Goal: Find specific page/section: Find specific page/section

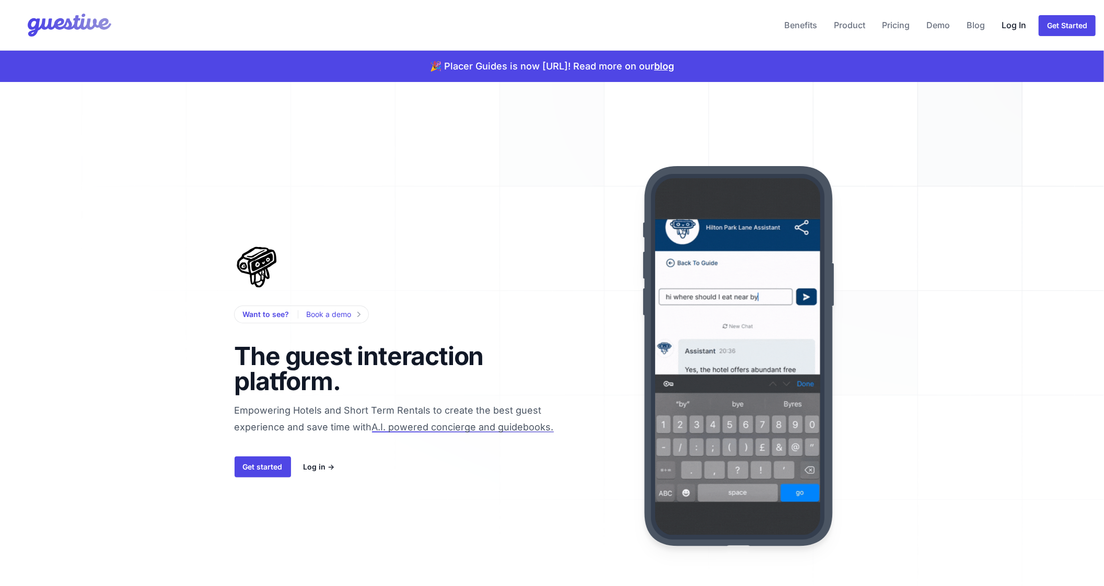
click at [1009, 25] on link "Log In" at bounding box center [1013, 25] width 33 height 25
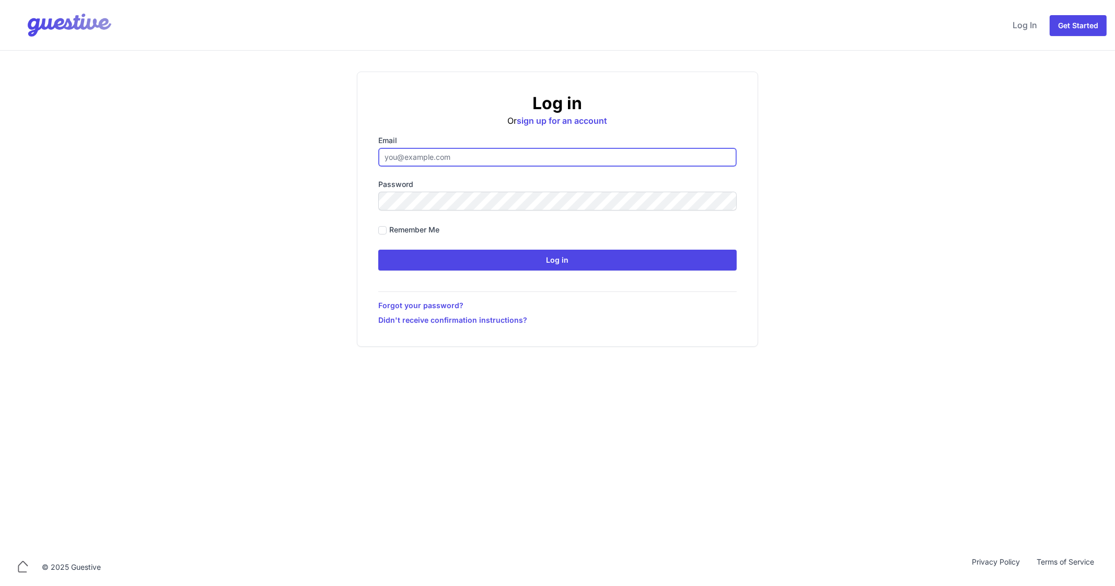
type input "[EMAIL_ADDRESS][DOMAIN_NAME]"
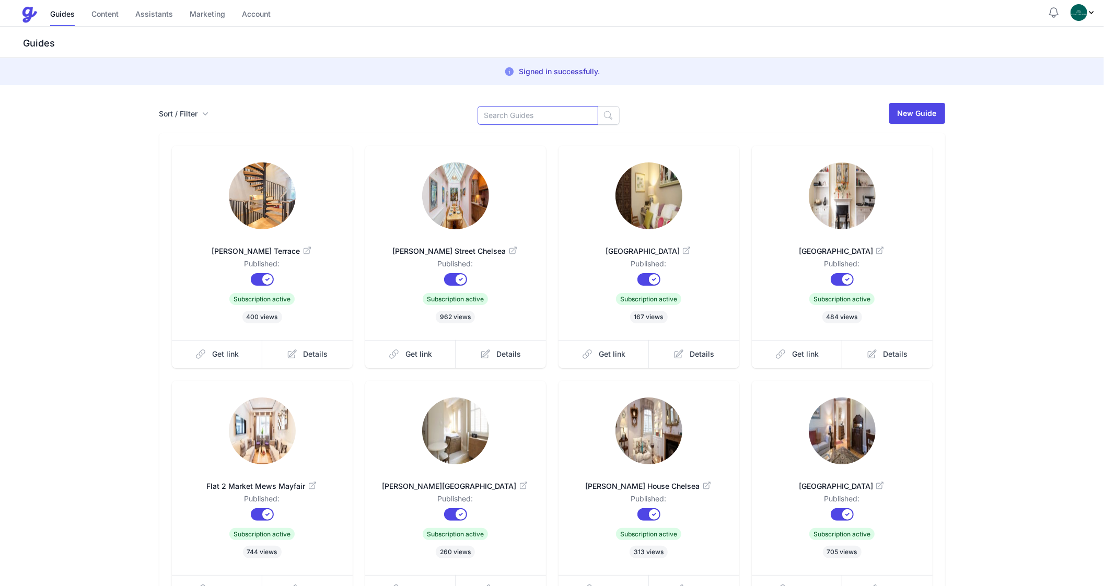
click at [510, 118] on input at bounding box center [538, 115] width 121 height 19
type input "[PERSON_NAME]"
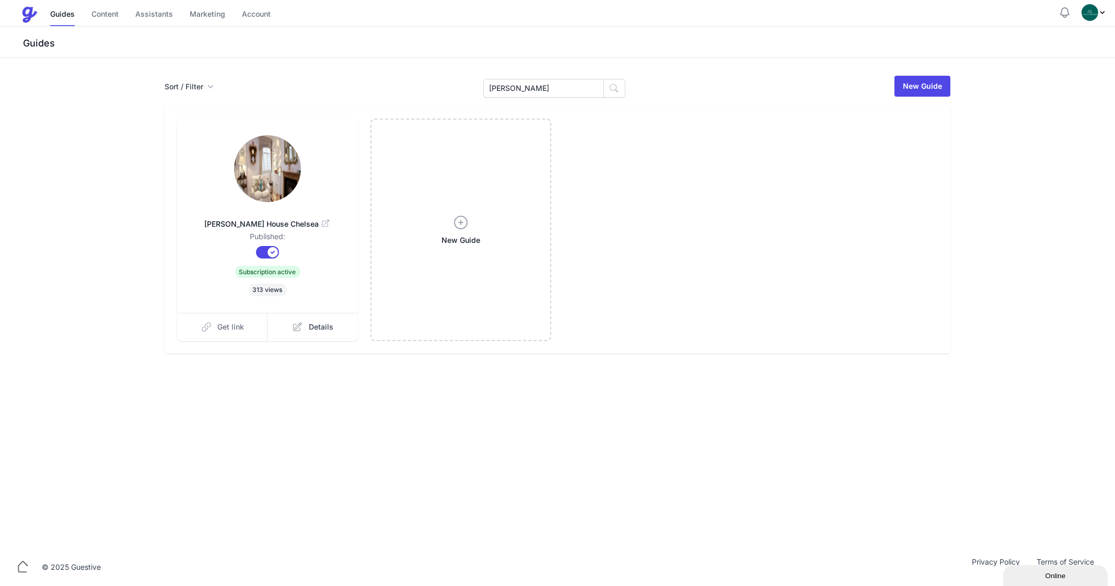
click at [231, 322] on span "Get link" at bounding box center [231, 327] width 27 height 10
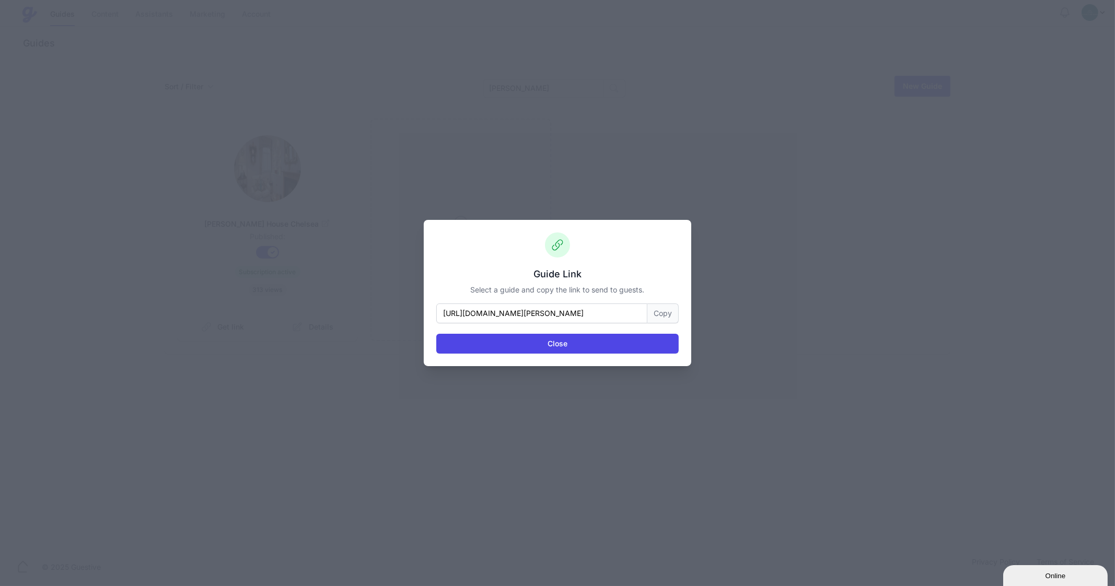
click at [666, 319] on button "Copy" at bounding box center [662, 314] width 31 height 20
